Goal: Transaction & Acquisition: Download file/media

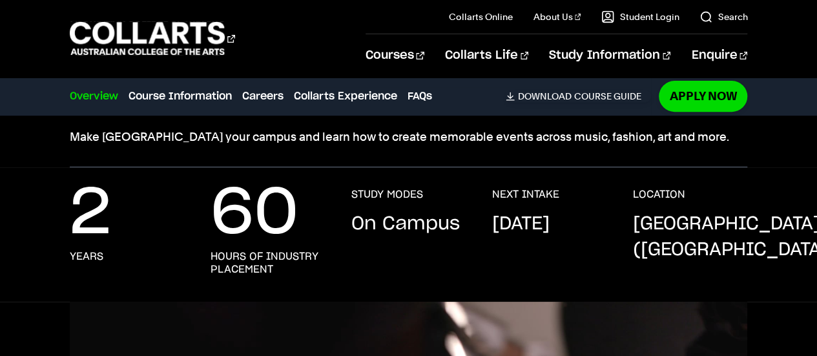
scroll to position [201, 0]
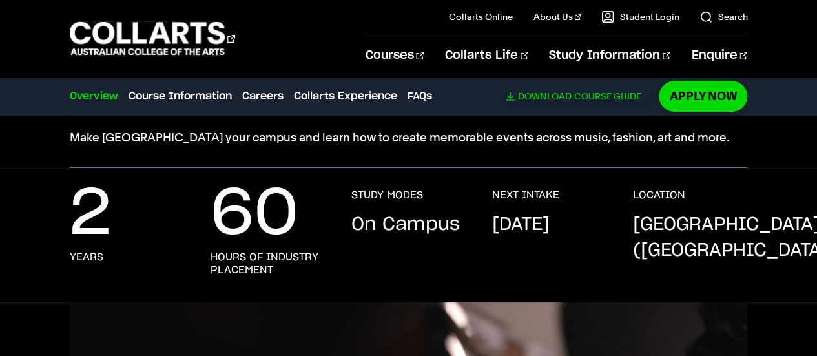
click at [586, 93] on link "Download Course Guide" at bounding box center [578, 96] width 145 height 12
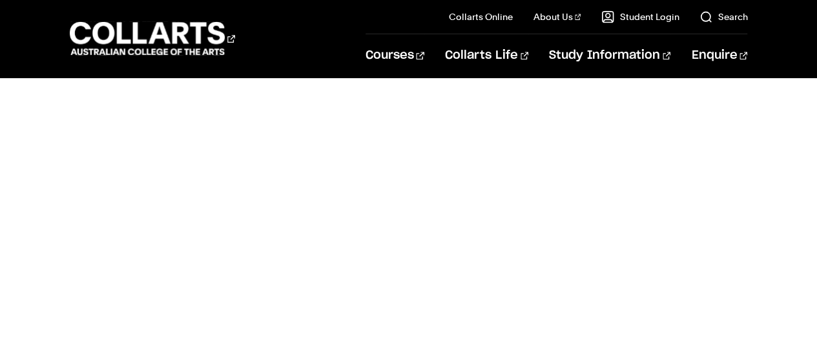
scroll to position [584, 0]
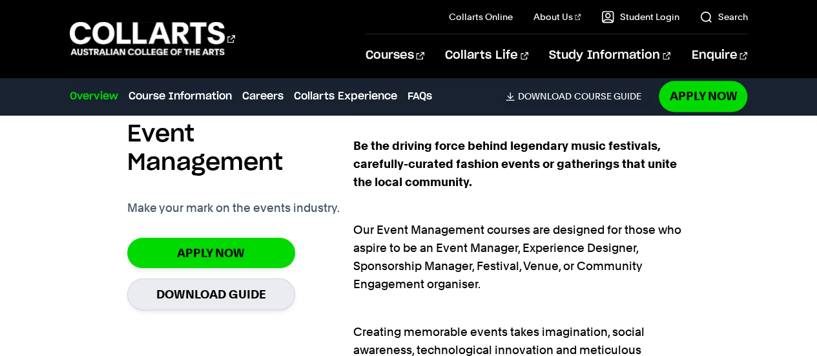
scroll to position [823, 0]
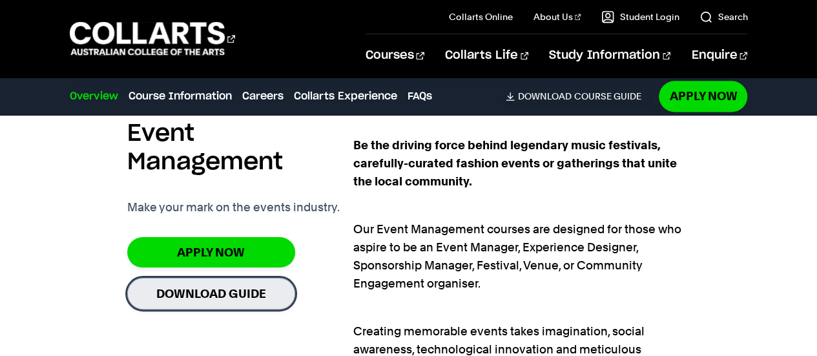
click at [271, 289] on link "Download Guide" at bounding box center [211, 294] width 168 height 32
